Goal: Task Accomplishment & Management: Manage account settings

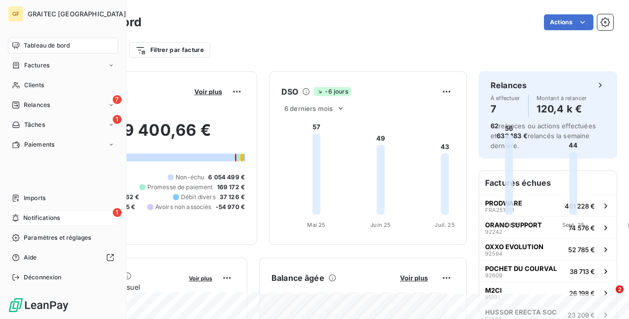
click at [50, 215] on span "Notifications" at bounding box center [41, 217] width 37 height 9
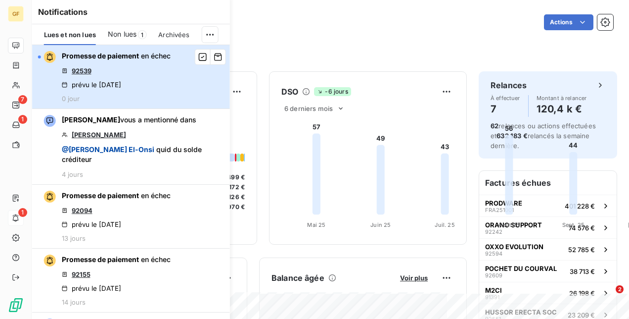
click at [137, 72] on div "Promesse de paiement en échec 92539 prévu le [DATE] 0 jour" at bounding box center [116, 76] width 109 height 51
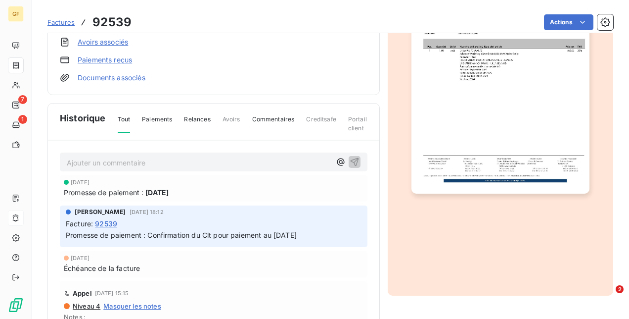
scroll to position [228, 0]
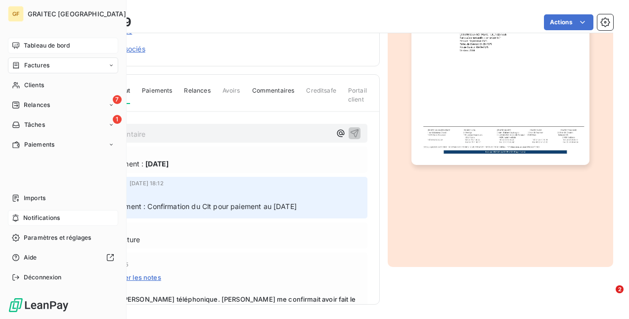
click at [25, 44] on span "Tableau de bord" at bounding box center [47, 45] width 46 height 9
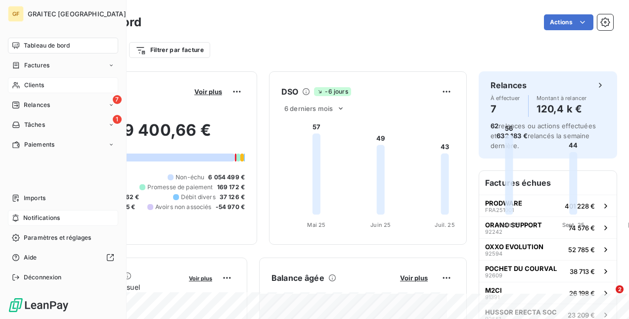
click at [41, 80] on div "Clients" at bounding box center [63, 85] width 110 height 16
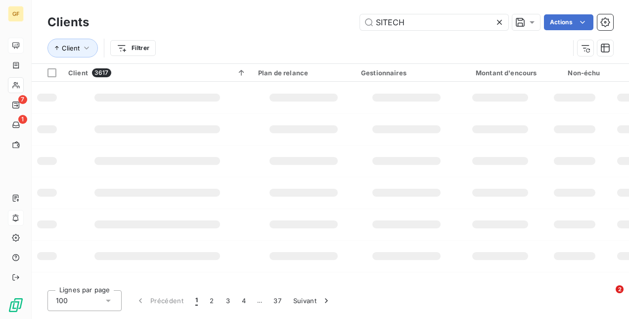
type input "SITECH"
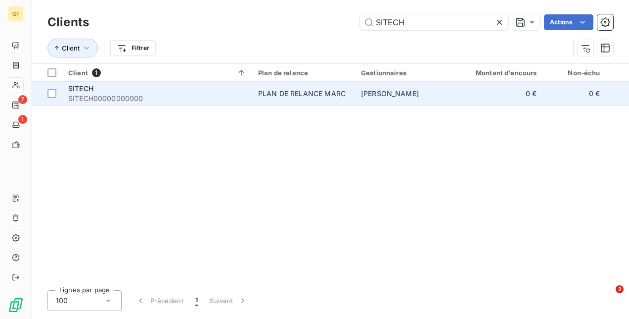
click at [375, 91] on span "[PERSON_NAME]" at bounding box center [390, 93] width 58 height 8
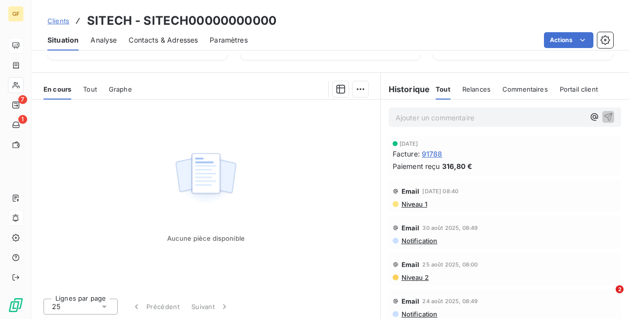
scroll to position [145, 0]
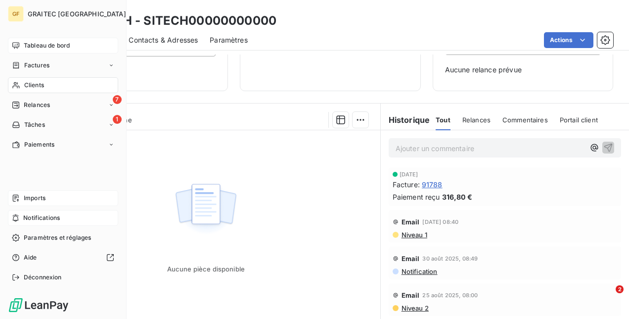
click at [51, 199] on div "Imports" at bounding box center [63, 198] width 110 height 16
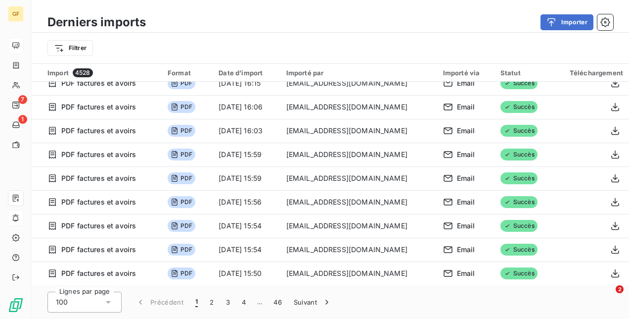
scroll to position [1467, 0]
